Goal: Information Seeking & Learning: Learn about a topic

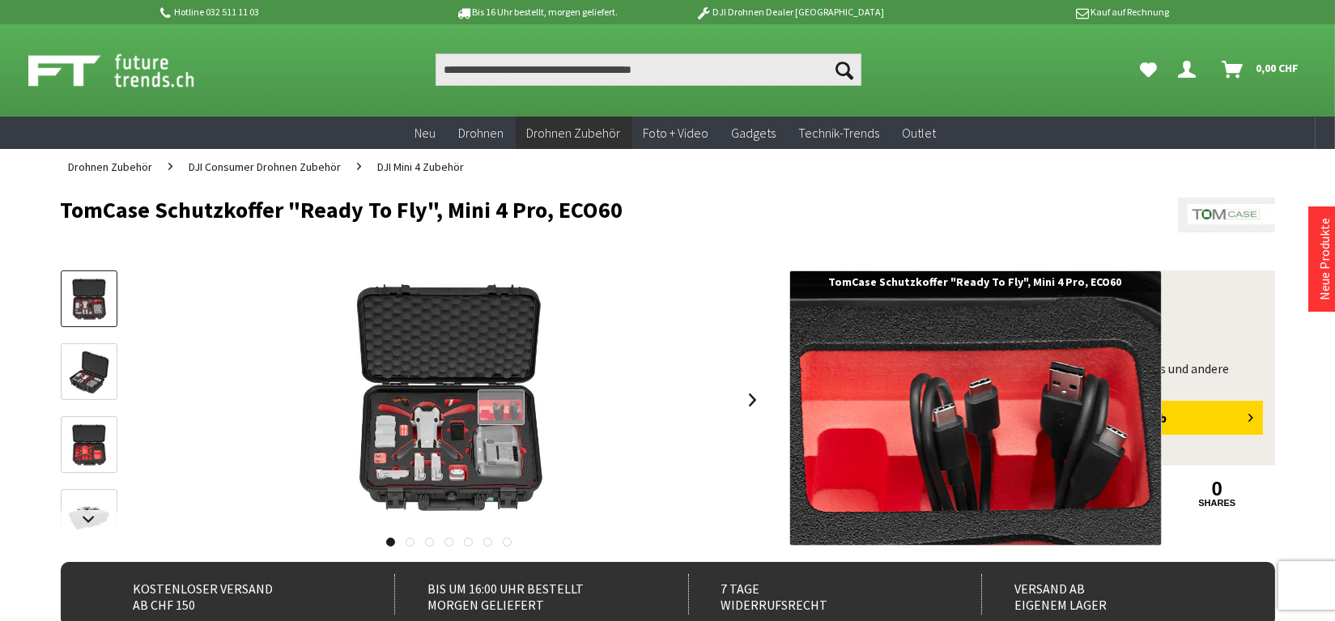
click at [500, 408] on div at bounding box center [502, 407] width 48 height 36
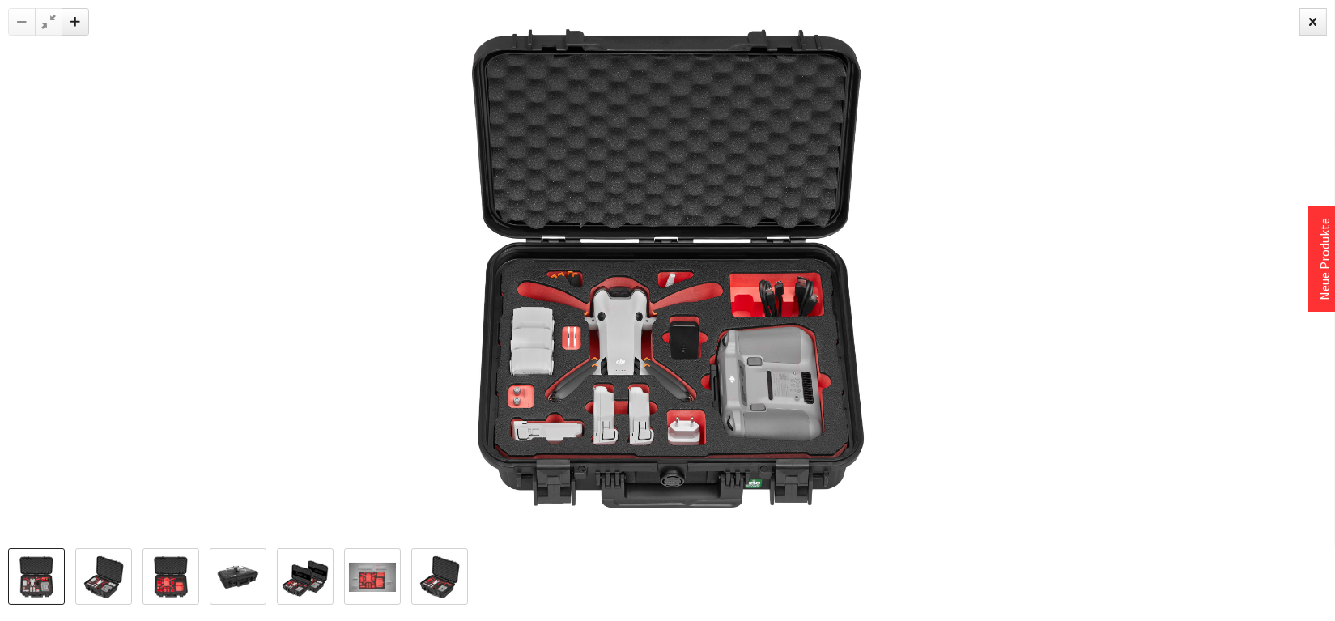
click at [32, 574] on img at bounding box center [36, 577] width 47 height 47
click at [93, 577] on img at bounding box center [103, 577] width 47 height 47
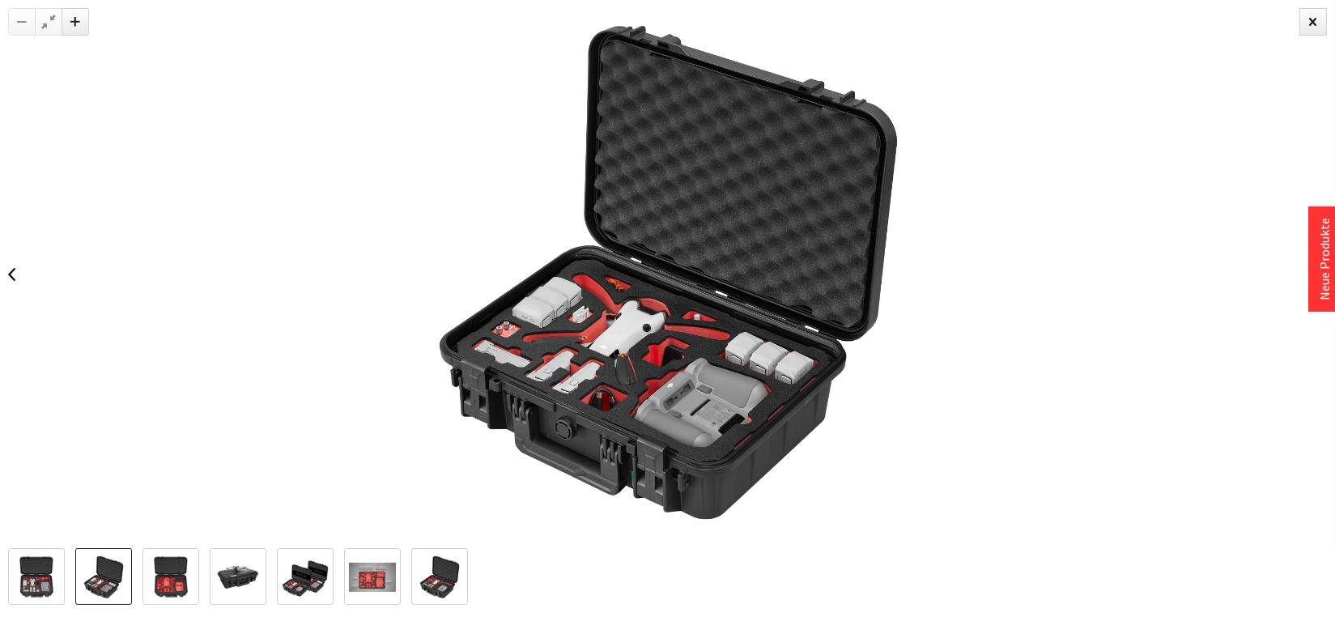
click at [183, 577] on img at bounding box center [170, 577] width 47 height 47
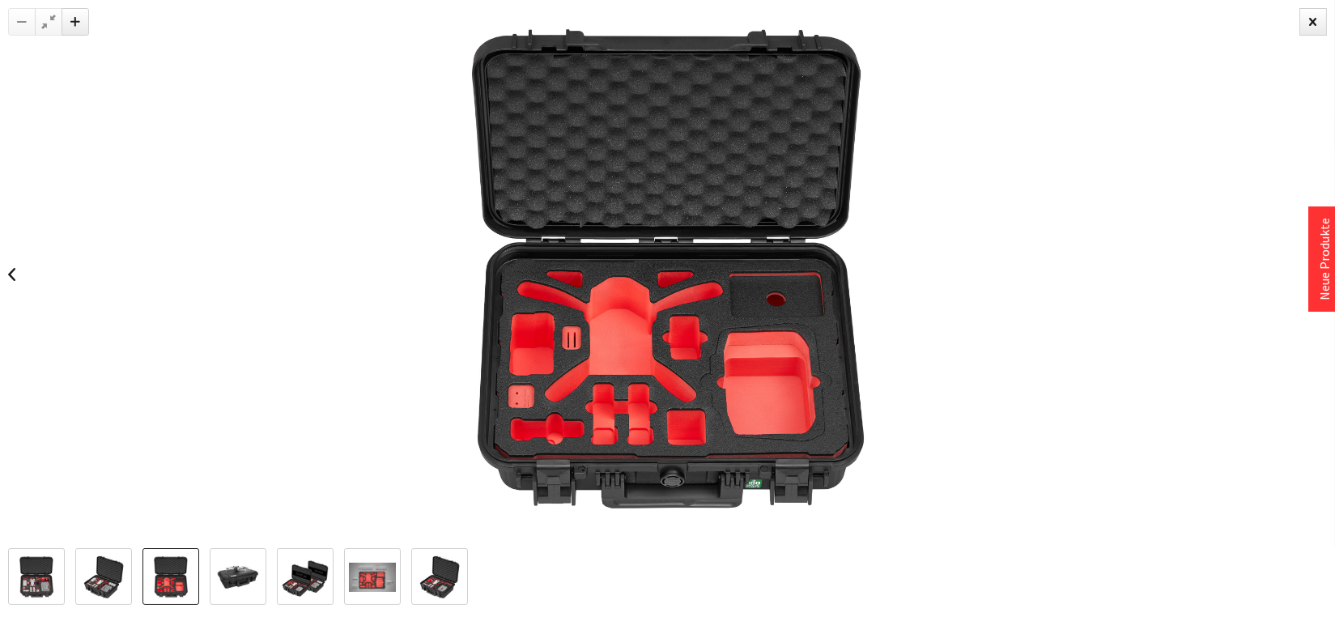
click at [227, 576] on img at bounding box center [238, 577] width 47 height 47
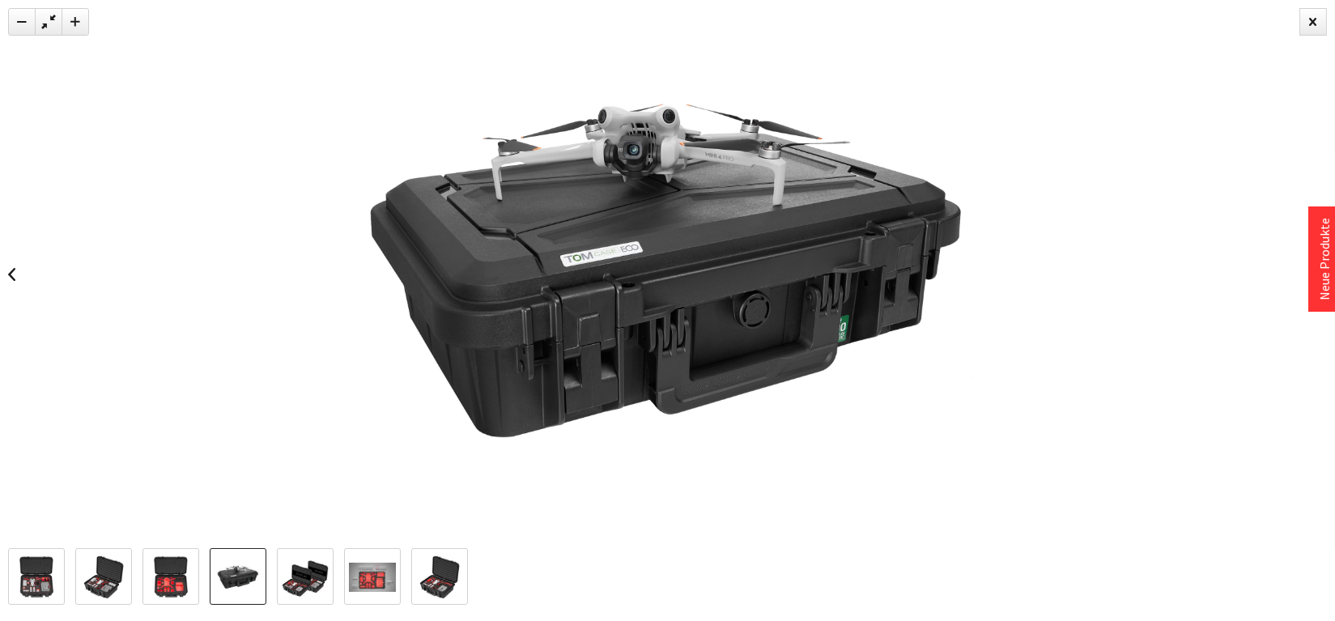
click at [303, 580] on img at bounding box center [305, 577] width 47 height 47
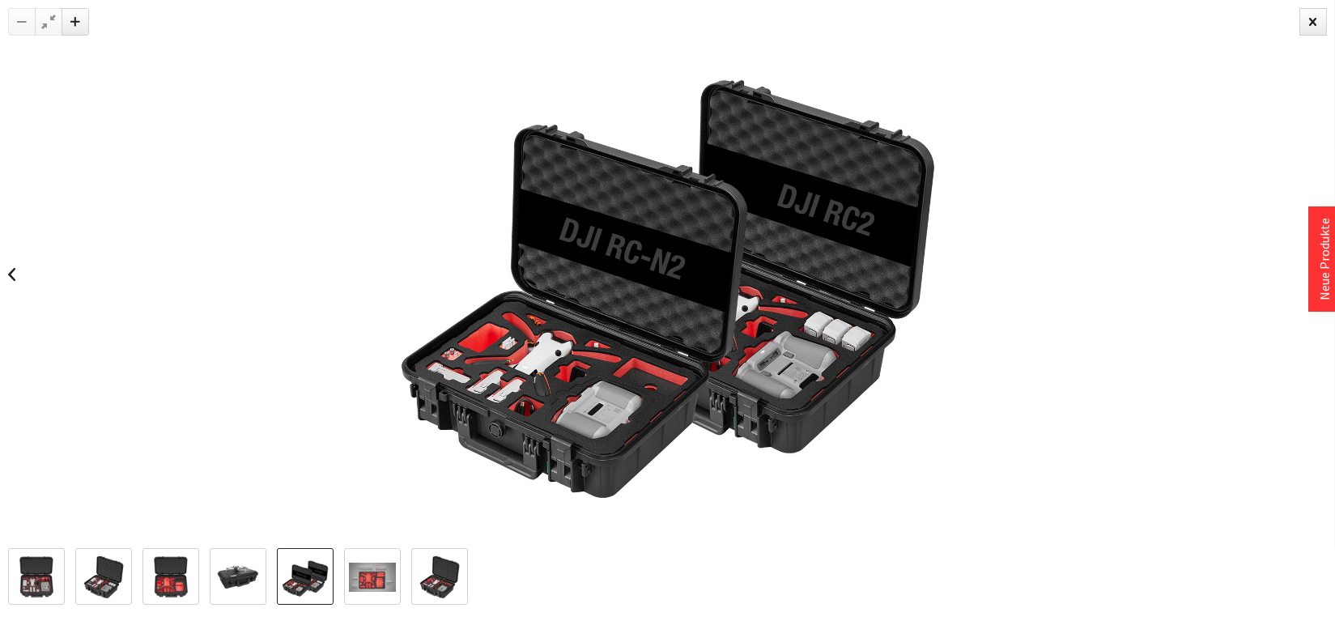
click at [360, 576] on img at bounding box center [372, 577] width 47 height 29
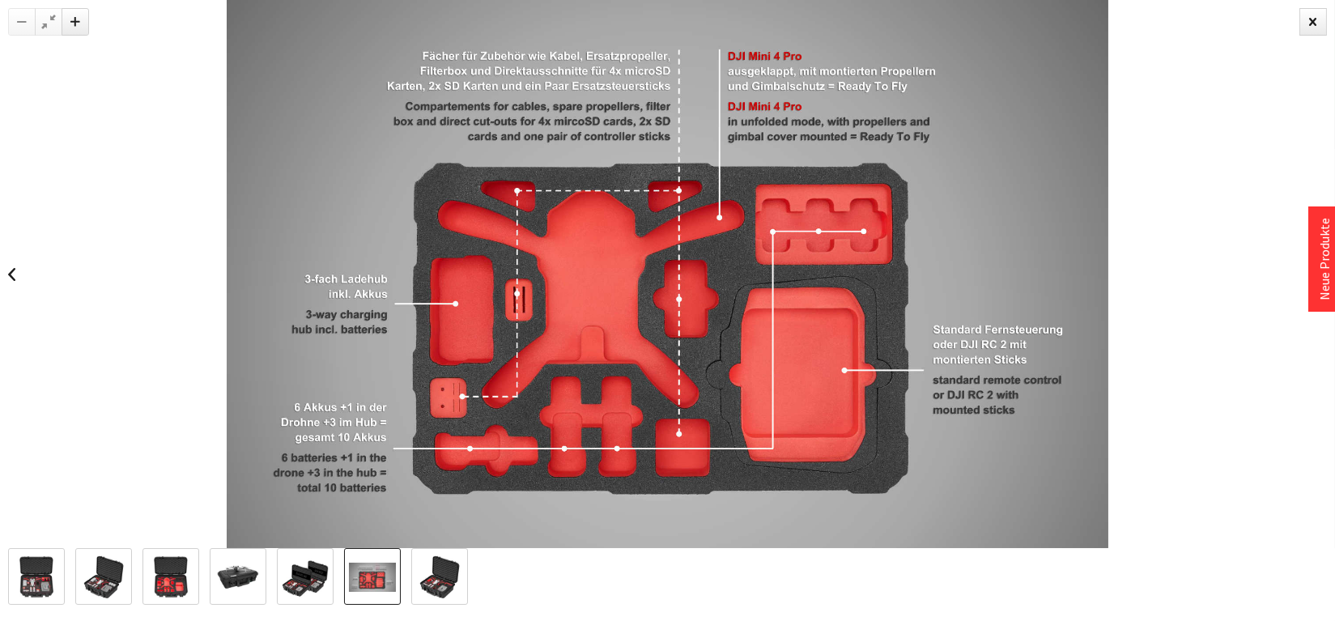
click at [440, 573] on img at bounding box center [439, 577] width 47 height 47
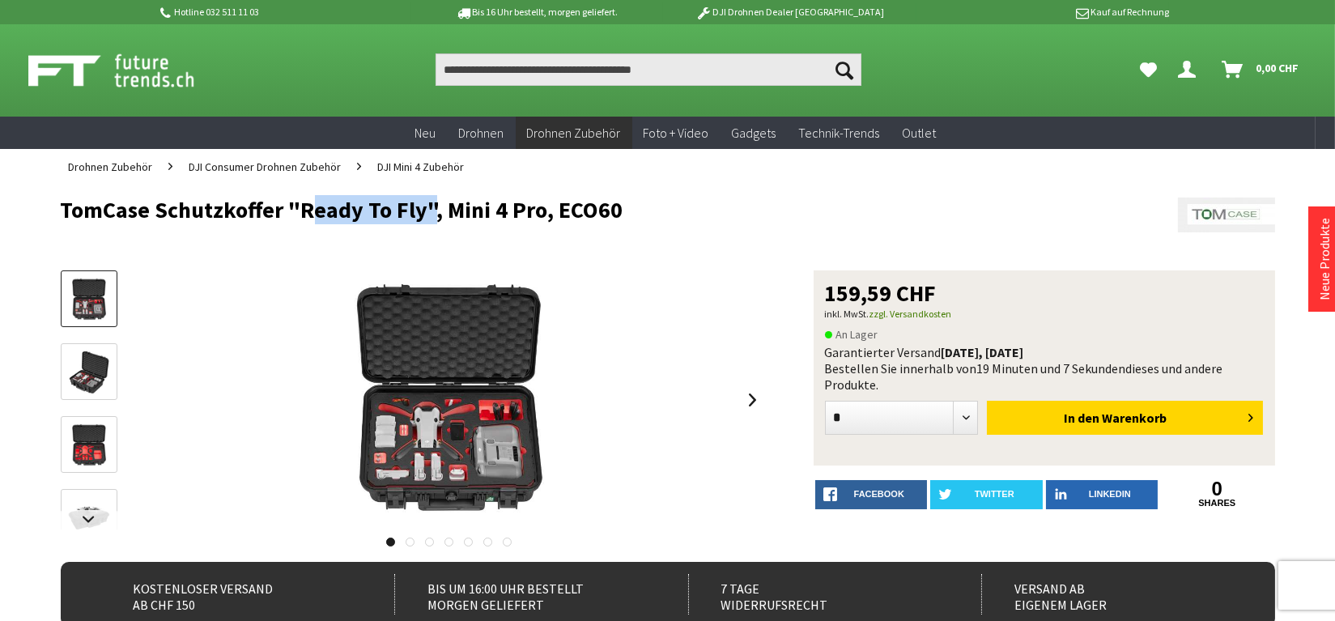
drag, startPoint x: 300, startPoint y: 210, endPoint x: 418, endPoint y: 212, distance: 119.0
click at [419, 212] on h1 "TomCase Schutzkoffer "Ready To Fly", Mini 4 Pro, ECO60" at bounding box center [546, 210] width 971 height 24
copy h1 "Ready To Fly"
